Goal: Task Accomplishment & Management: Complete application form

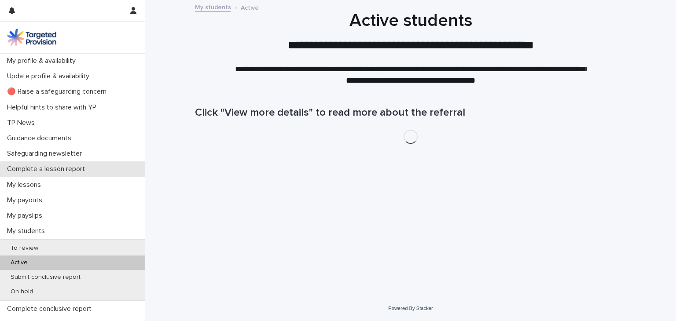
click at [53, 170] on p "Complete a lesson report" at bounding box center [48, 169] width 88 height 8
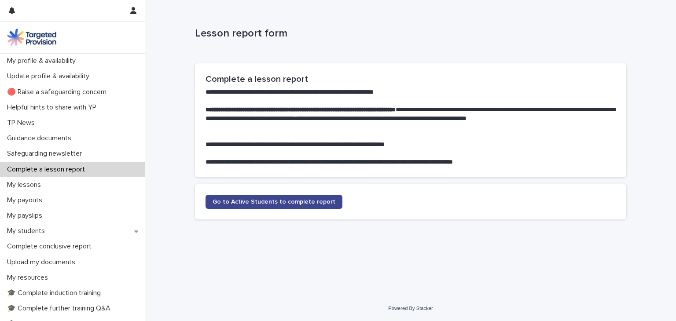
click at [238, 201] on span "Go to Active Students to complete report" at bounding box center [273, 202] width 123 height 6
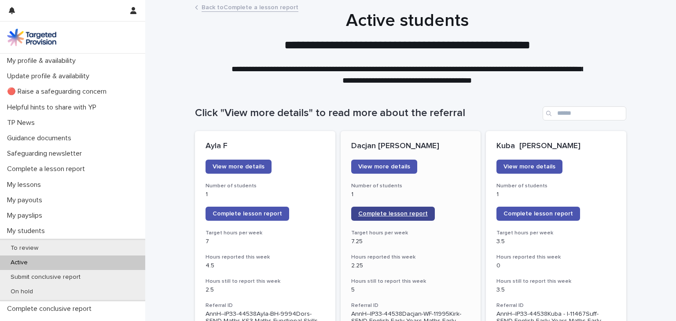
click at [364, 213] on span "Complete lesson report" at bounding box center [392, 214] width 69 height 6
